Goal: Task Accomplishment & Management: Complete application form

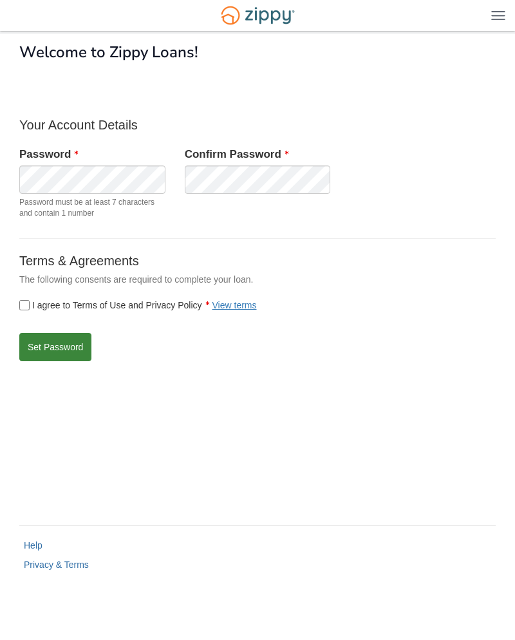
click at [45, 354] on button "Set Password" at bounding box center [55, 347] width 72 height 28
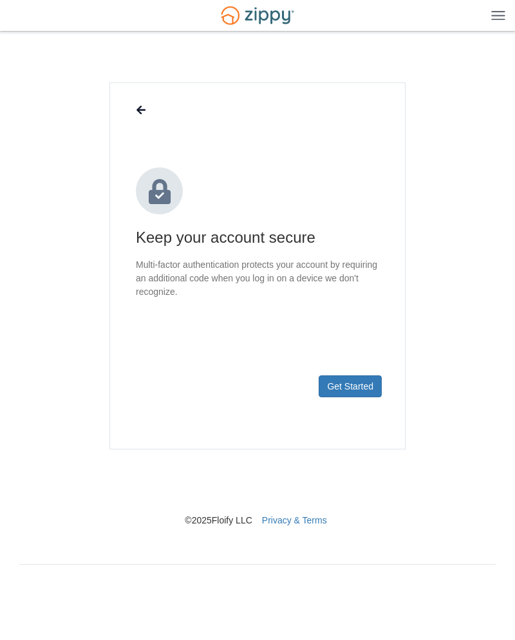
click at [343, 379] on button "Get Started" at bounding box center [350, 386] width 63 height 22
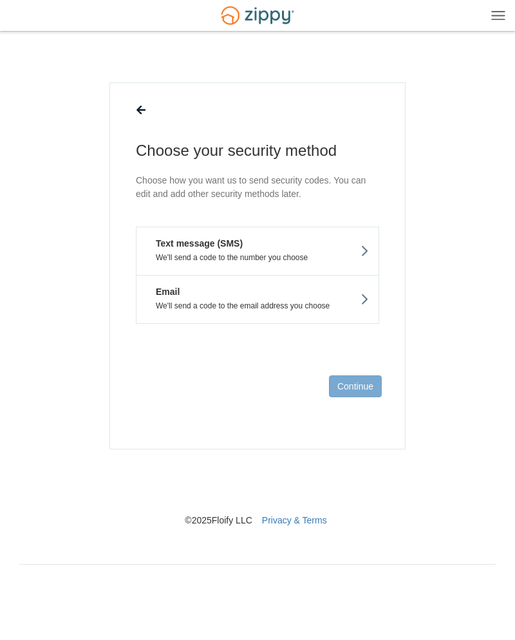
click at [209, 290] on button "Email We'll send a code to the email address you choose" at bounding box center [257, 299] width 243 height 49
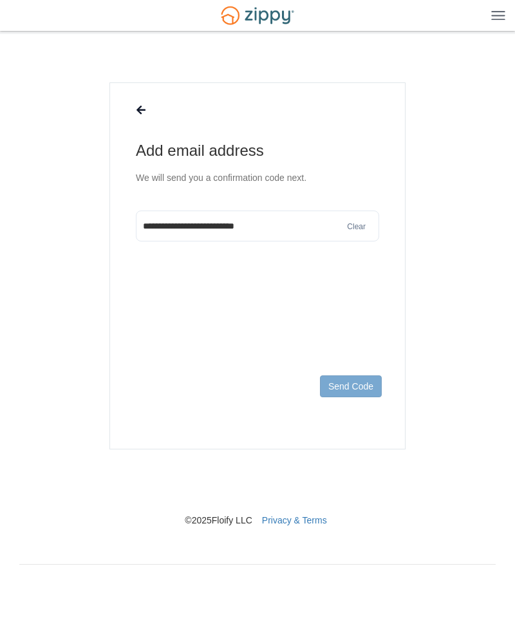
type input "**********"
click at [346, 410] on footer "Send Code" at bounding box center [257, 407] width 295 height 84
click at [339, 397] on button "Send Code" at bounding box center [351, 386] width 62 height 22
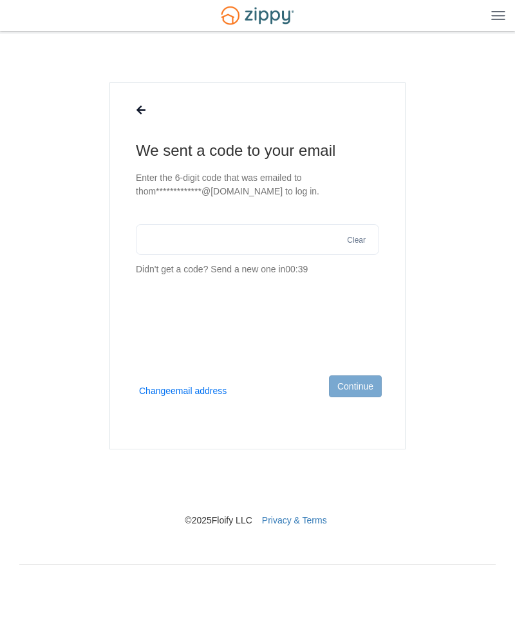
click at [162, 244] on input "text" at bounding box center [257, 239] width 243 height 31
type input "******"
click at [345, 383] on button "Continue" at bounding box center [355, 386] width 53 height 22
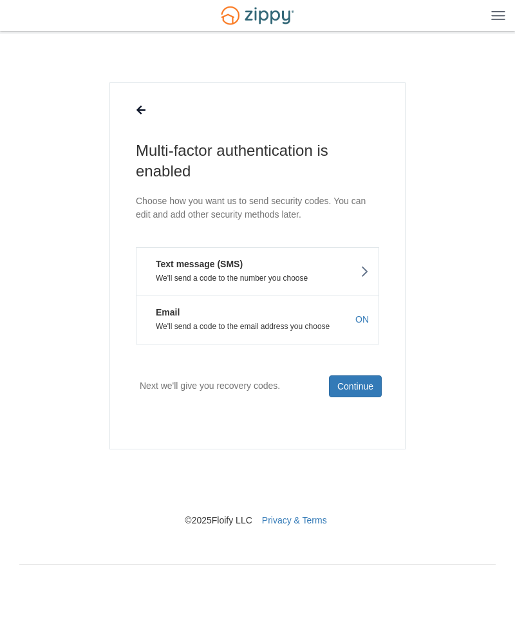
click at [3, 176] on body "Login × × Multi-factor authentication is enabled Text message (SMS) Email ON Co…" at bounding box center [257, 308] width 515 height 616
click at [346, 393] on button "Continue" at bounding box center [355, 386] width 53 height 22
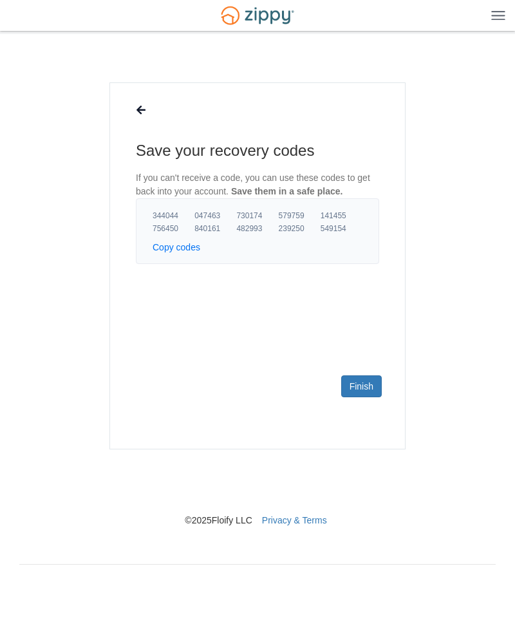
click at [358, 396] on link "Finish" at bounding box center [361, 386] width 41 height 22
